Goal: Task Accomplishment & Management: Use online tool/utility

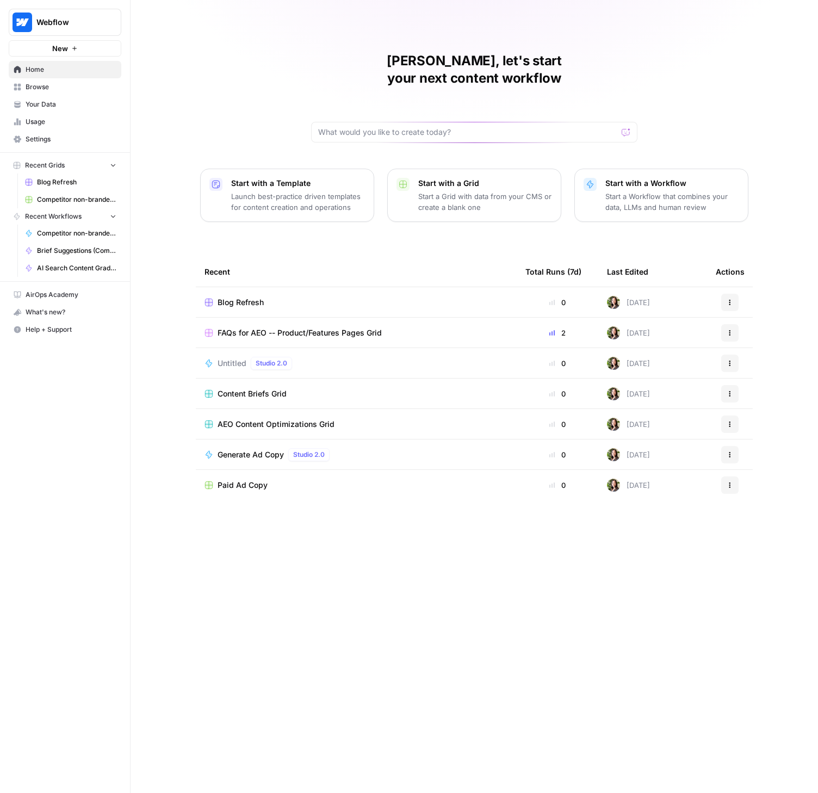
click at [226, 297] on span "Blog Refresh" at bounding box center [241, 302] width 46 height 11
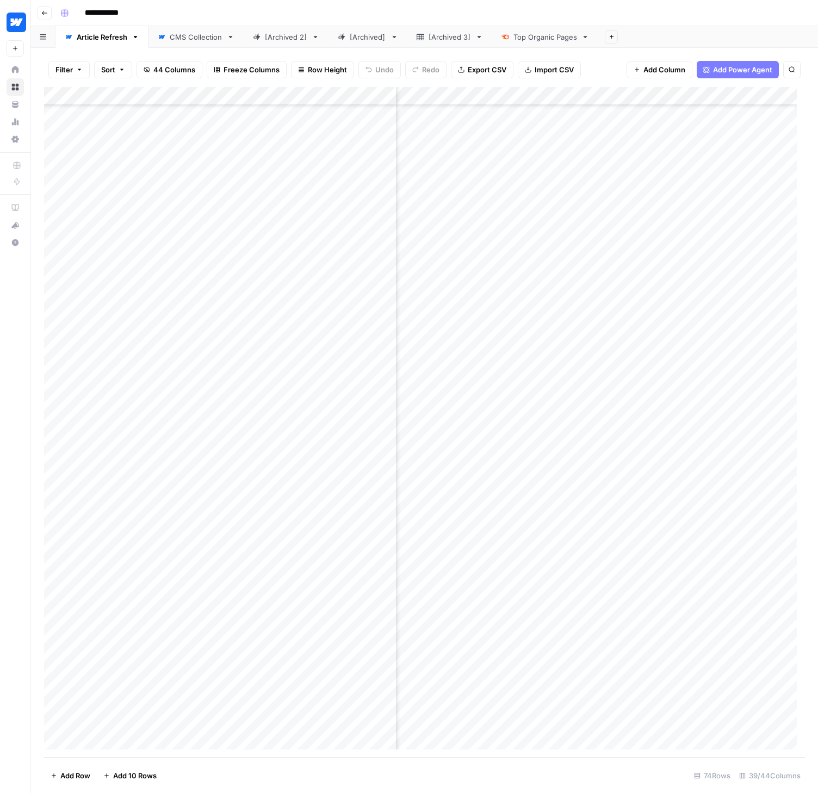
scroll to position [742, 3555]
click at [202, 39] on div "CMS Collection" at bounding box center [196, 37] width 53 height 11
click at [101, 38] on div "Article Refresh" at bounding box center [102, 37] width 51 height 11
click at [714, 27] on div "Add Sheet" at bounding box center [709, 37] width 220 height 22
